Goal: Task Accomplishment & Management: Manage account settings

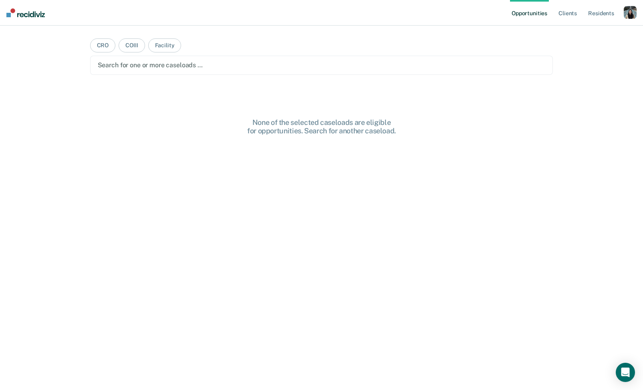
click at [631, 13] on div "button" at bounding box center [630, 12] width 13 height 13
click at [577, 33] on link "Profile" at bounding box center [597, 32] width 64 height 7
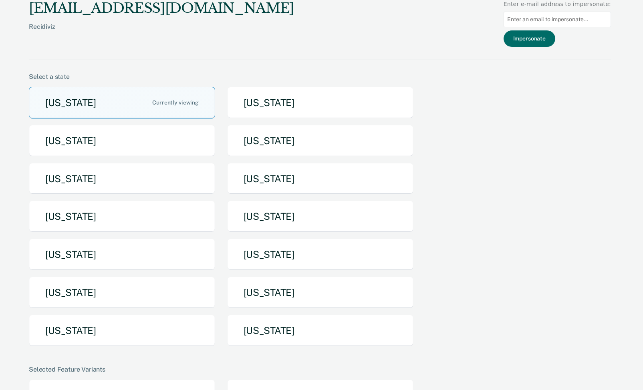
click at [546, 18] on input at bounding box center [556, 20] width 107 height 16
paste input "[PERSON_NAME][EMAIL_ADDRESS][PERSON_NAME][DOMAIN_NAME][US_STATE]"
type input "[PERSON_NAME][EMAIL_ADDRESS][PERSON_NAME][DOMAIN_NAME][US_STATE]"
click at [539, 40] on button "Impersonate" at bounding box center [529, 38] width 52 height 16
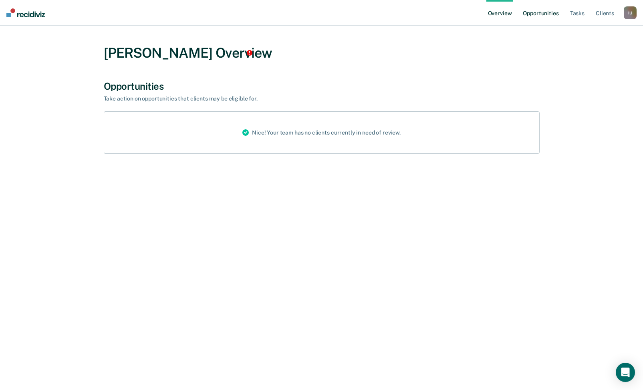
click at [540, 13] on link "Opportunities" at bounding box center [540, 13] width 39 height 26
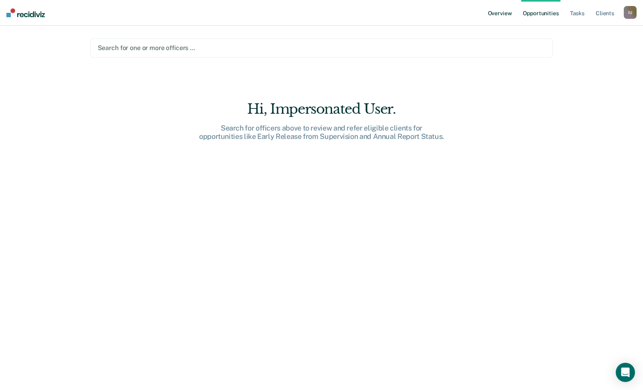
click at [503, 11] on link "Overview" at bounding box center [499, 13] width 27 height 26
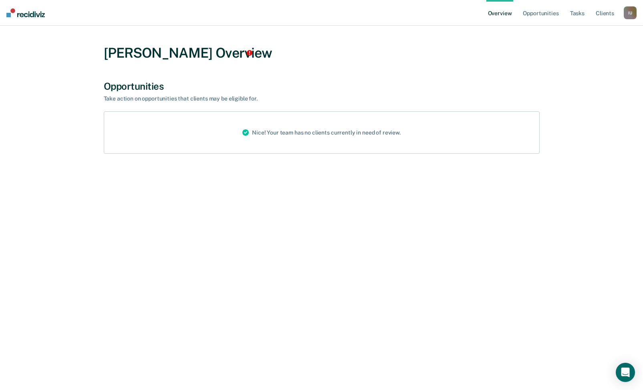
click at [625, 15] on div "I U" at bounding box center [630, 12] width 13 height 13
click at [533, 13] on link "Opportunities" at bounding box center [540, 13] width 39 height 26
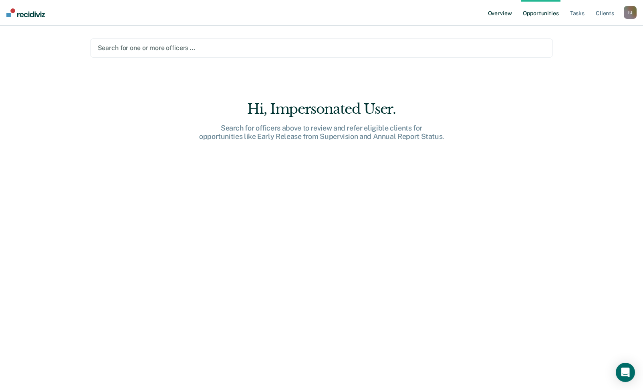
click at [502, 14] on link "Overview" at bounding box center [499, 13] width 27 height 26
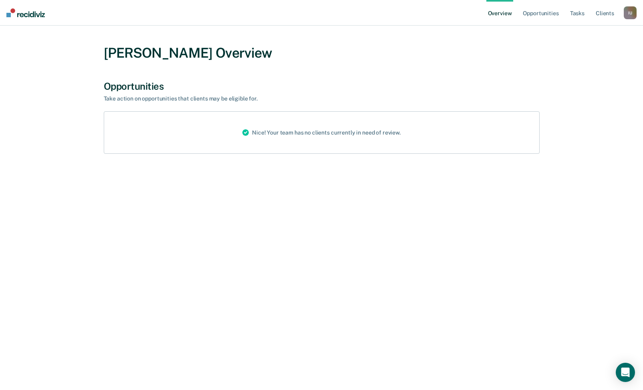
click at [630, 12] on div "I U" at bounding box center [630, 12] width 13 height 13
click at [579, 32] on link "Profile" at bounding box center [597, 32] width 64 height 7
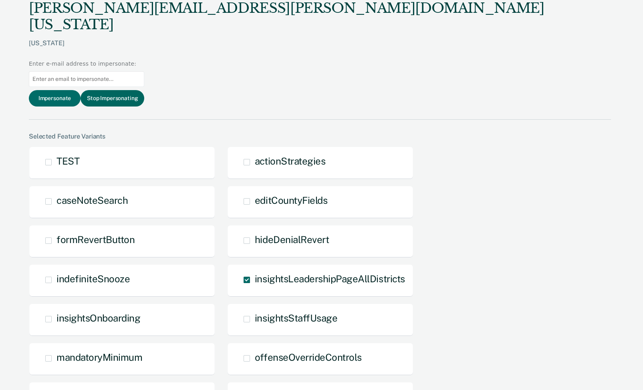
click at [144, 90] on button "Stop Impersonating" at bounding box center [112, 98] width 64 height 16
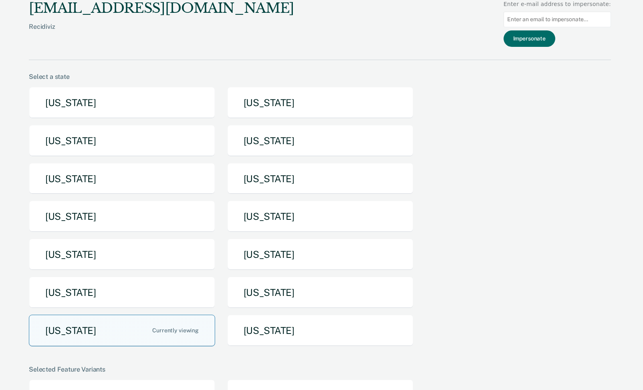
click at [124, 336] on button "[US_STATE]" at bounding box center [122, 331] width 186 height 32
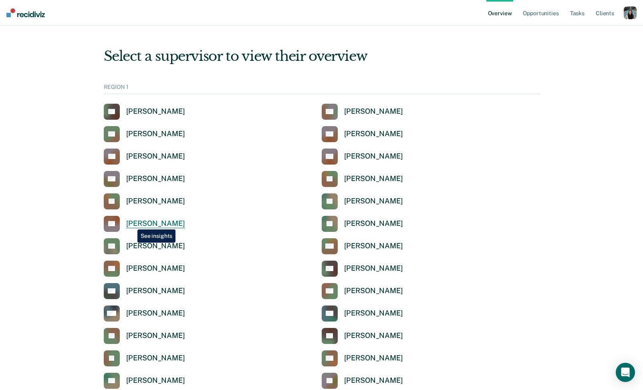
click at [133, 223] on div "[PERSON_NAME]" at bounding box center [155, 223] width 59 height 9
click at [373, 227] on div "Jasmine Douglas" at bounding box center [373, 223] width 59 height 9
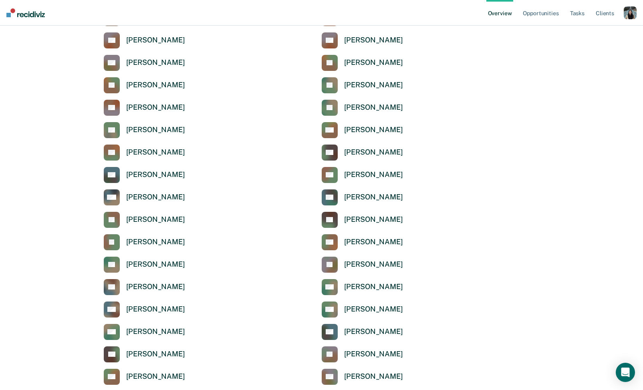
scroll to position [129, 0]
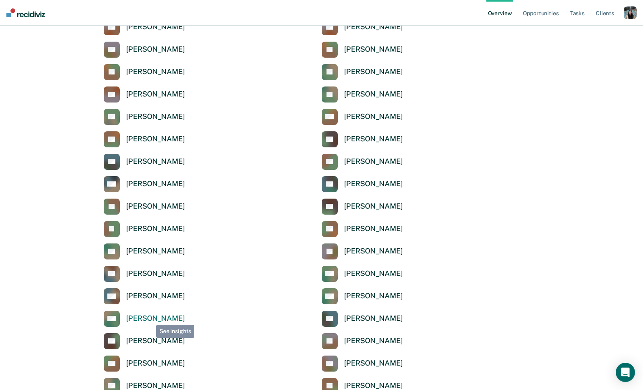
click at [149, 324] on link "KM Krystle Mccoy" at bounding box center [144, 319] width 81 height 16
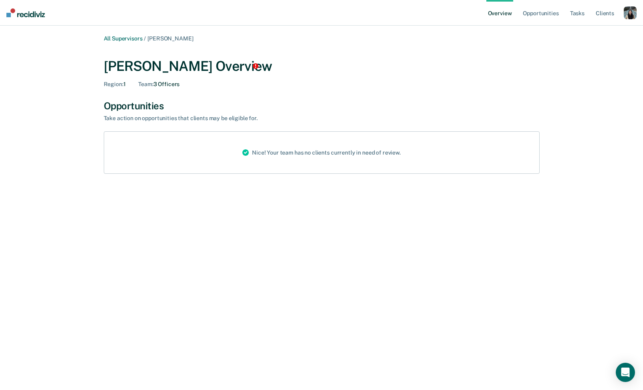
click at [628, 18] on div "button" at bounding box center [630, 12] width 13 height 13
click at [573, 34] on link "Profile" at bounding box center [597, 32] width 64 height 7
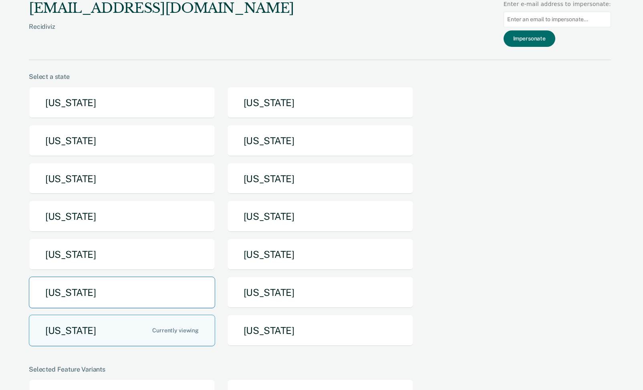
click at [127, 290] on button "[US_STATE]" at bounding box center [122, 293] width 186 height 32
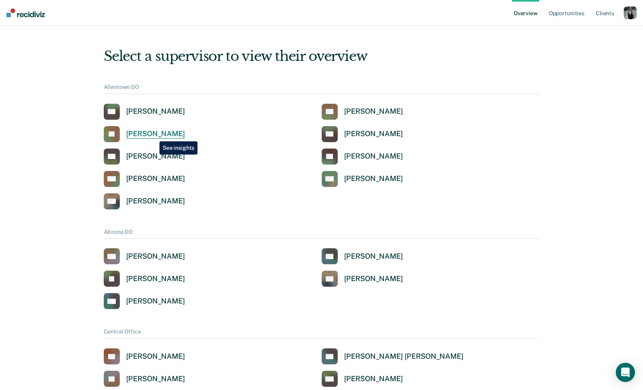
click at [153, 135] on div "Leshia Evans" at bounding box center [155, 133] width 59 height 9
click at [628, 15] on div "button" at bounding box center [630, 12] width 13 height 13
click at [568, 30] on link "Profile" at bounding box center [597, 32] width 64 height 7
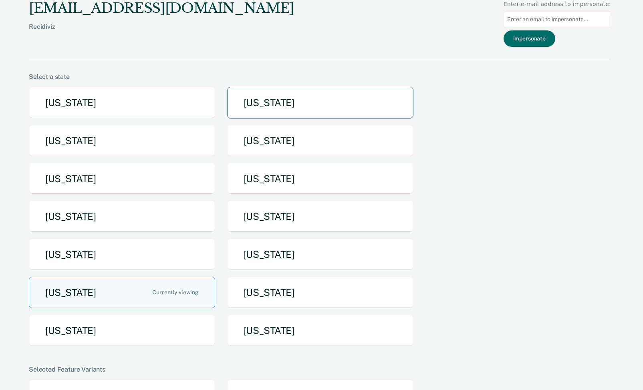
click at [270, 118] on button "[US_STATE]" at bounding box center [320, 103] width 186 height 32
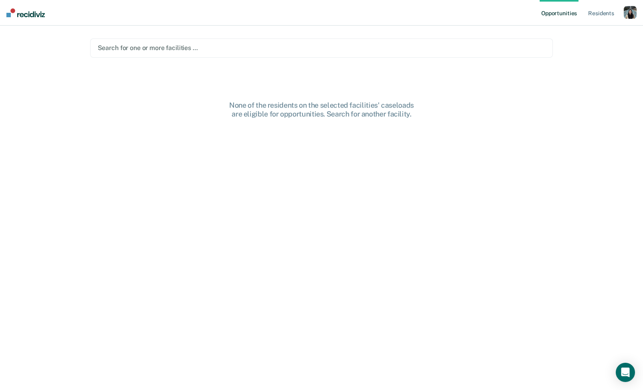
click at [628, 9] on div "button" at bounding box center [630, 12] width 13 height 13
click at [580, 28] on div "Profile How it works Log Out" at bounding box center [597, 42] width 77 height 39
click at [577, 33] on link "Profile" at bounding box center [597, 32] width 64 height 7
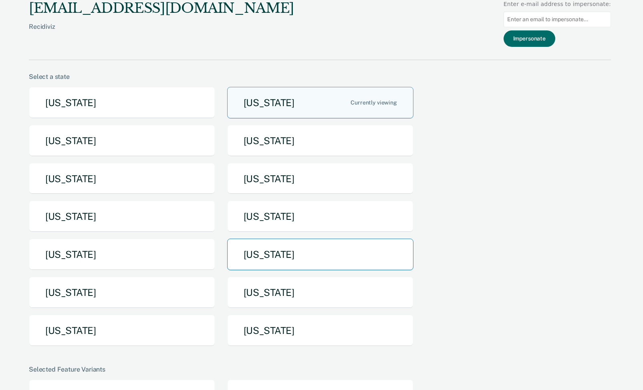
click at [262, 251] on button "[US_STATE]" at bounding box center [320, 255] width 186 height 32
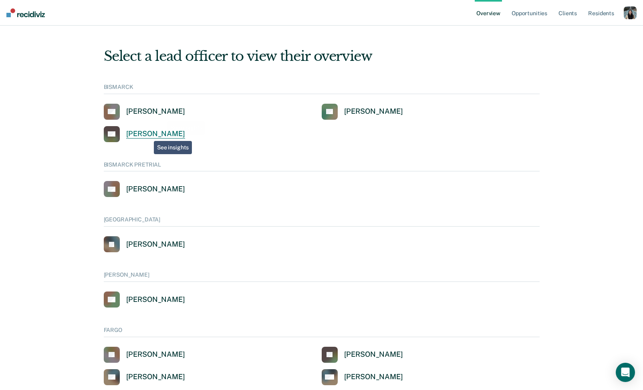
click at [147, 137] on div "Kevin Hagen" at bounding box center [155, 133] width 59 height 9
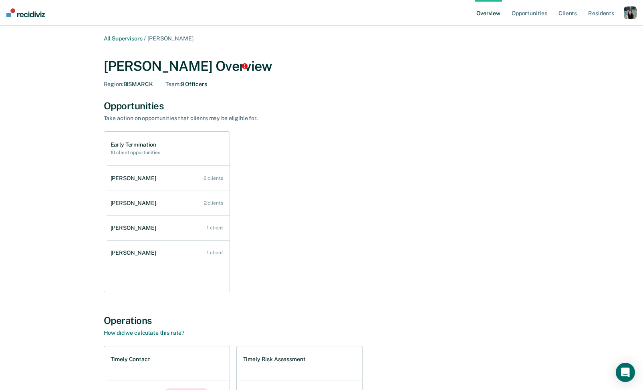
click at [489, 14] on link "Overview" at bounding box center [488, 13] width 27 height 26
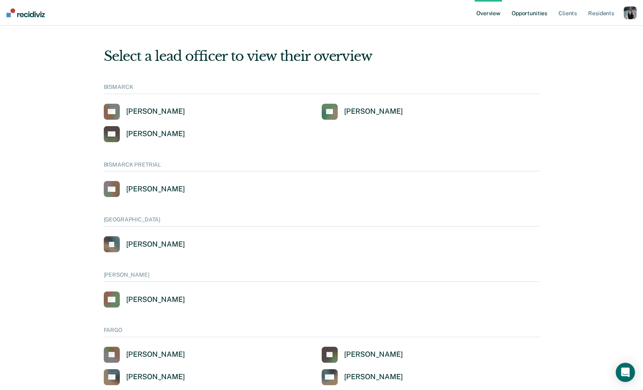
click at [538, 17] on link "Opportunities" at bounding box center [529, 13] width 39 height 26
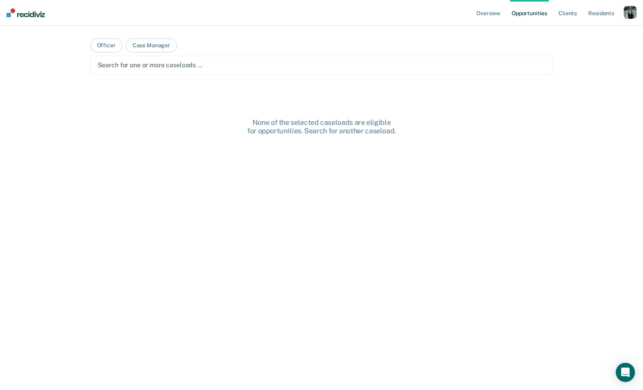
click at [627, 12] on div "button" at bounding box center [630, 12] width 13 height 13
click at [534, 16] on link "Opportunities" at bounding box center [529, 13] width 39 height 26
click at [495, 12] on link "Overview" at bounding box center [488, 13] width 27 height 26
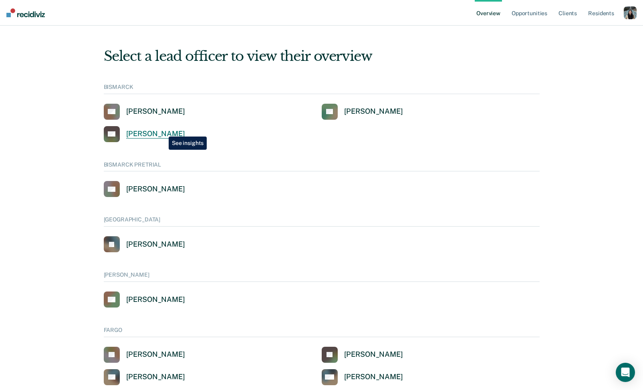
click at [163, 131] on div "Kevin Hagen" at bounding box center [155, 133] width 59 height 9
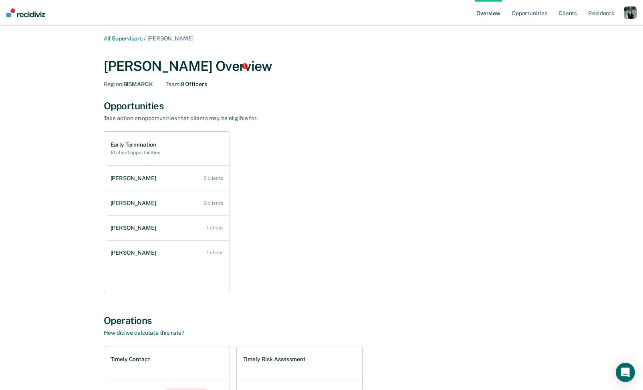
click at [628, 17] on div "button" at bounding box center [630, 12] width 13 height 13
click at [572, 33] on link "Profile" at bounding box center [596, 32] width 68 height 7
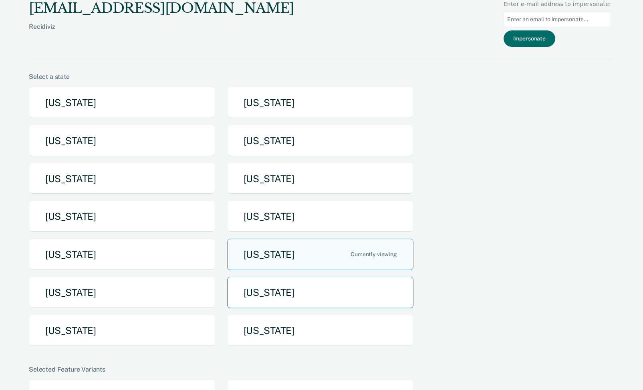
click at [235, 297] on button "[US_STATE]" at bounding box center [320, 293] width 186 height 32
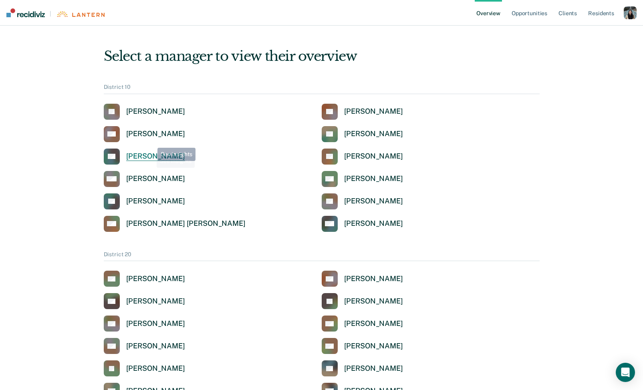
click at [150, 152] on div "Craig Gardner" at bounding box center [155, 156] width 59 height 9
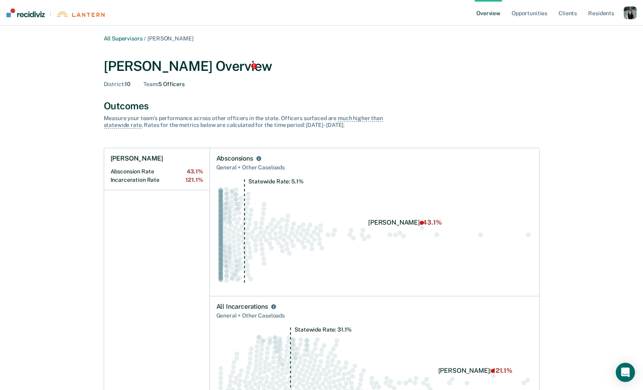
click at [627, 13] on div "button" at bounding box center [630, 12] width 13 height 13
click at [583, 62] on link "Log Out" at bounding box center [597, 61] width 64 height 7
